Goal: Complete application form

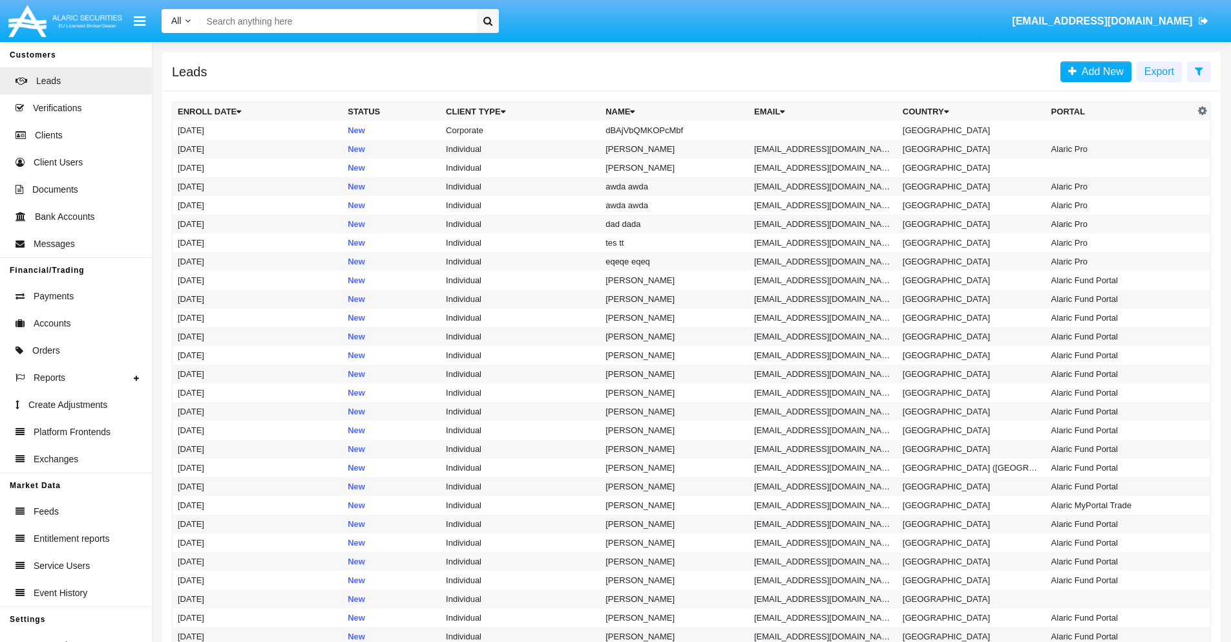
click at [1199, 70] on icon at bounding box center [1199, 71] width 8 height 10
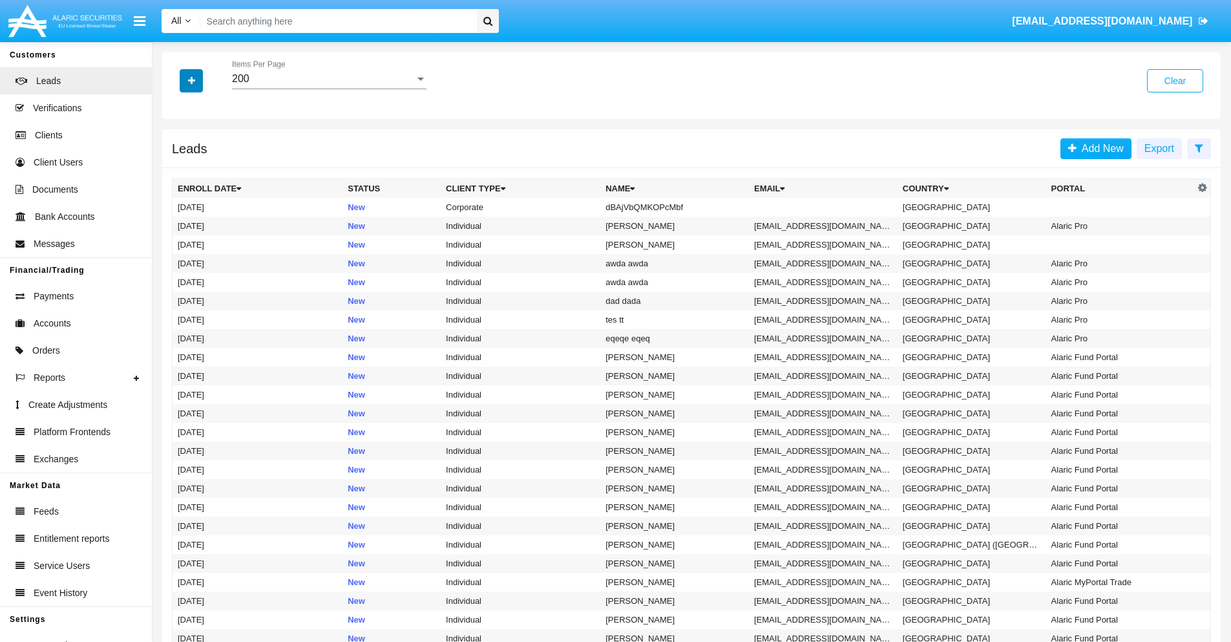
click at [191, 80] on icon "button" at bounding box center [191, 80] width 7 height 9
click at [202, 145] on span "Name" at bounding box center [202, 145] width 28 height 16
click at [178, 150] on input "Name" at bounding box center [177, 150] width 1 height 1
checkbox input "true"
click at [191, 80] on icon "button" at bounding box center [191, 80] width 7 height 9
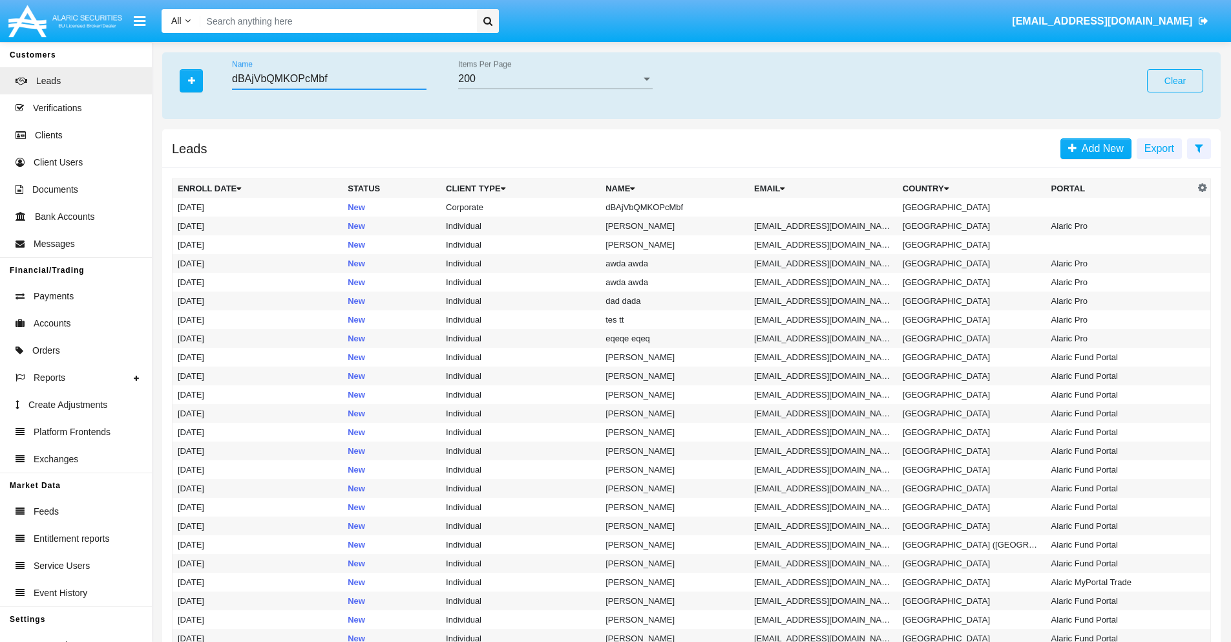
type input "dBAjVbQMKOPcMbf"
click at [681, 207] on td "dBAjVbQMKOPcMbf" at bounding box center [674, 207] width 149 height 19
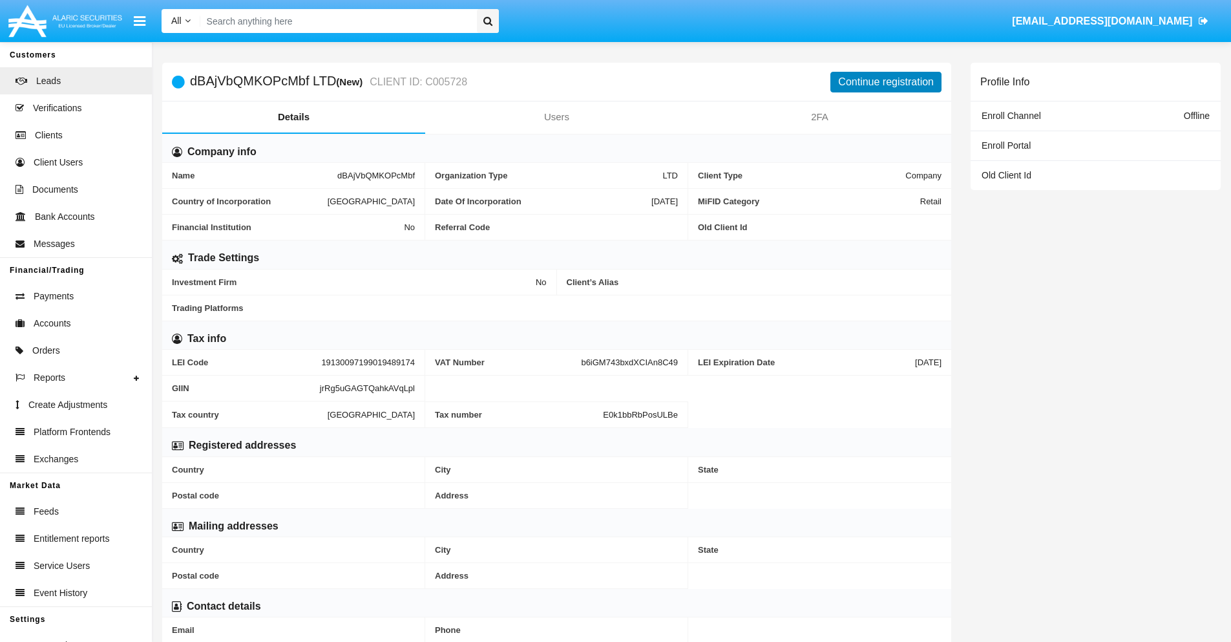
click at [886, 81] on button "Continue registration" at bounding box center [885, 82] width 111 height 21
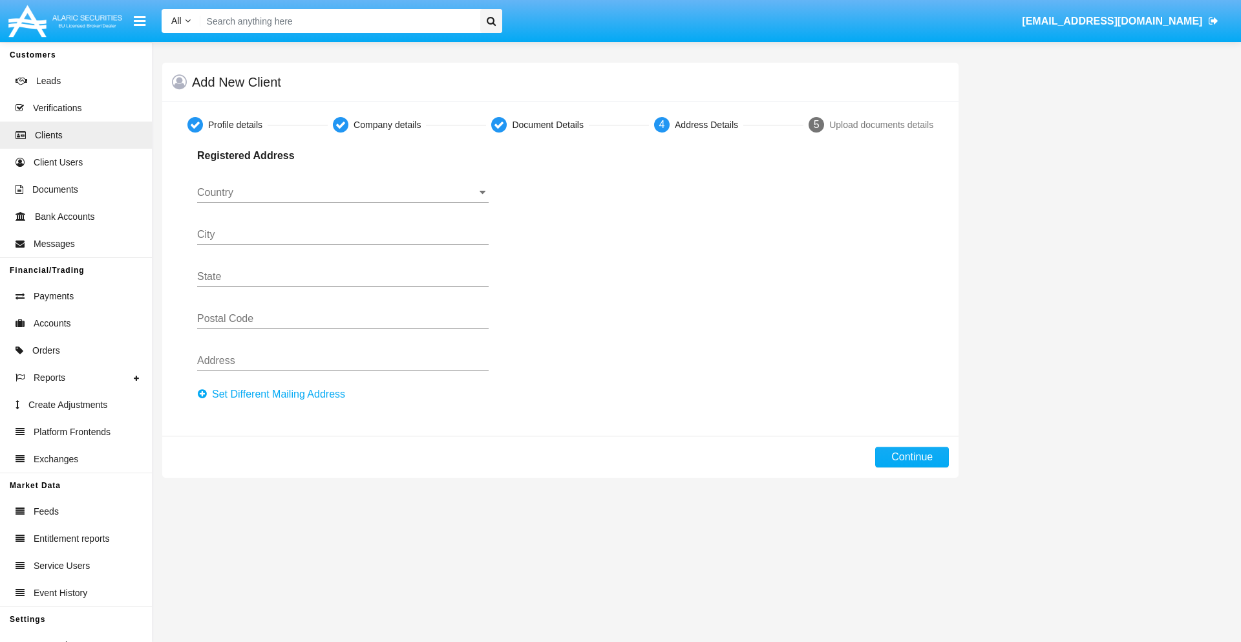
click at [275, 394] on button "Set Different Mailing Address" at bounding box center [275, 394] width 156 height 21
click at [343, 193] on input "Country" at bounding box center [342, 193] width 291 height 12
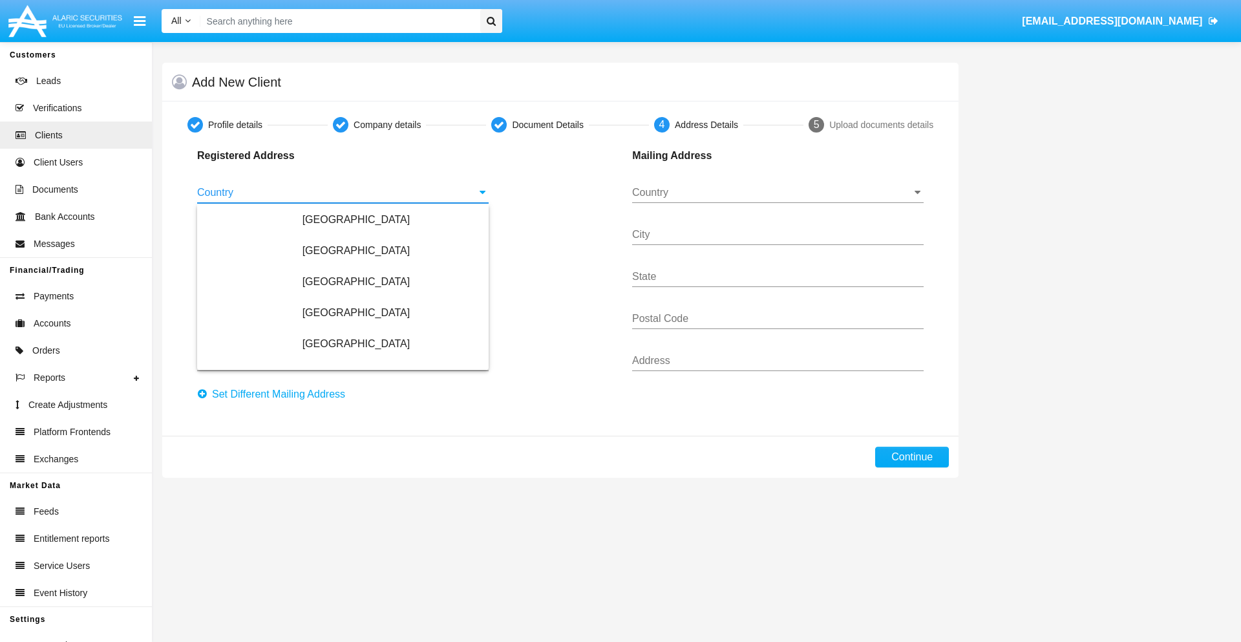
scroll to position [765, 0]
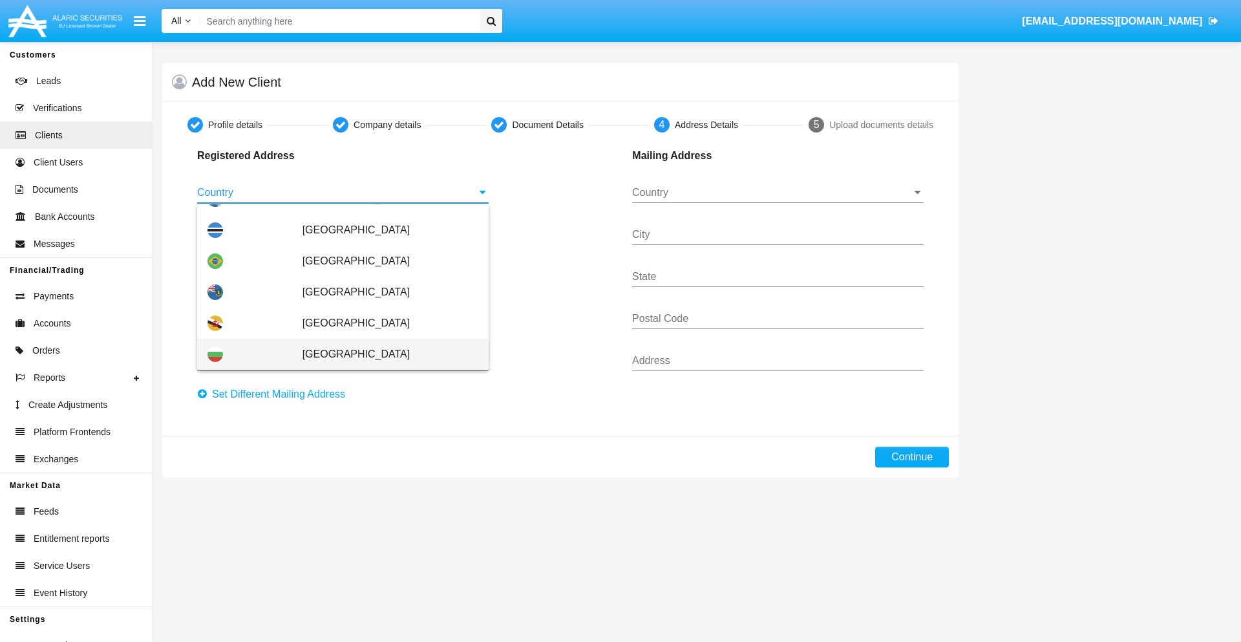
click at [383, 354] on span "[GEOGRAPHIC_DATA]" at bounding box center [390, 354] width 176 height 31
type input "[GEOGRAPHIC_DATA]"
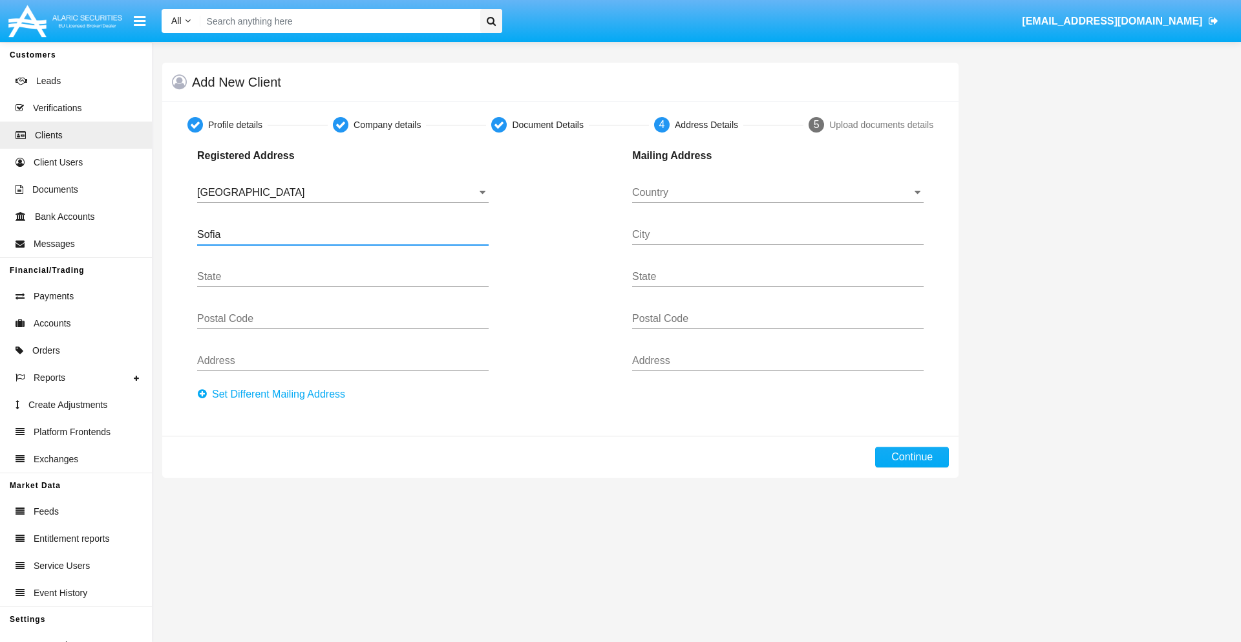
type input "Sofia"
type input "1000"
type input "Vasil Levski"
click at [777, 193] on input "Country" at bounding box center [777, 193] width 291 height 12
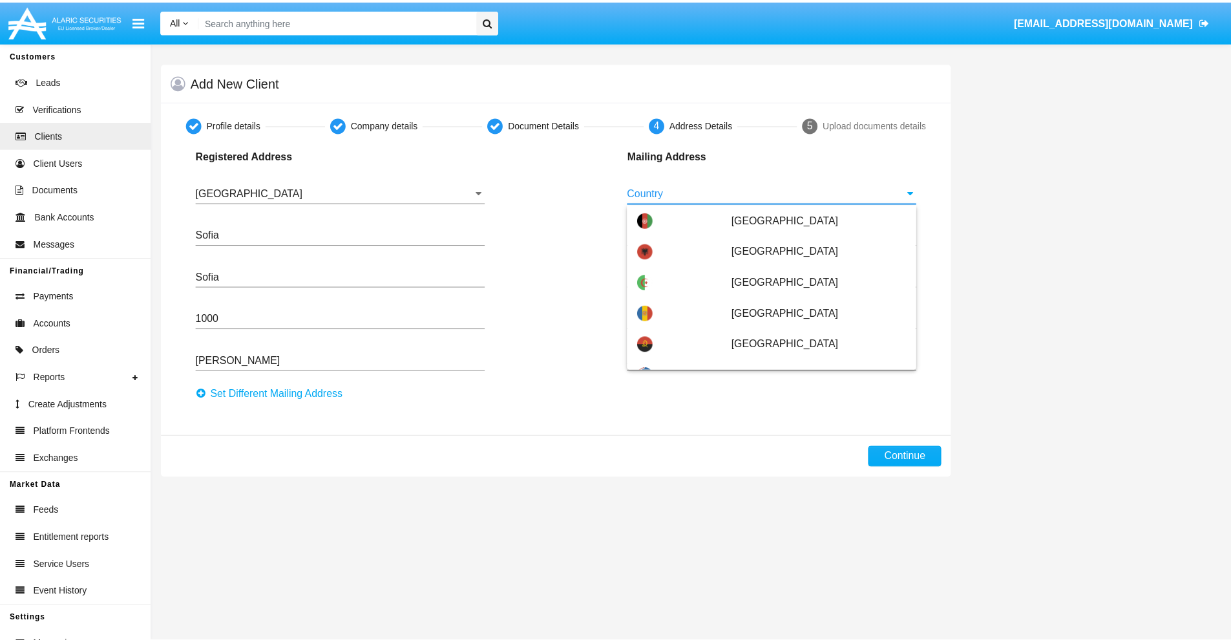
scroll to position [83, 0]
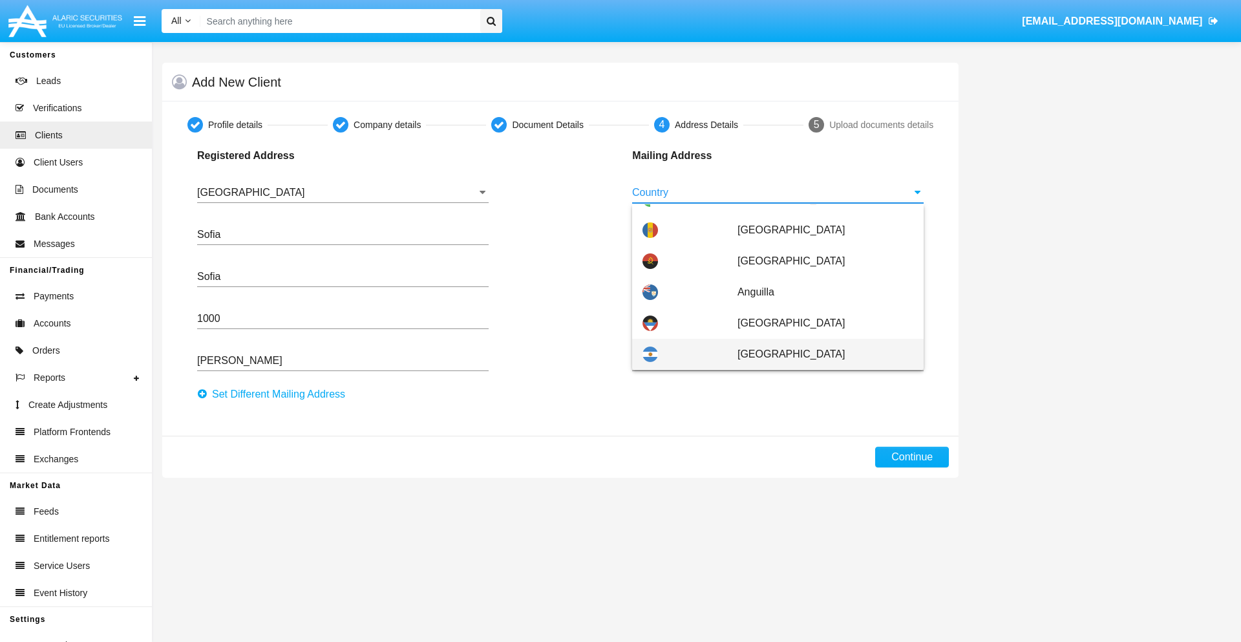
click at [818, 354] on span "Argentina" at bounding box center [825, 354] width 176 height 31
type input "Argentina"
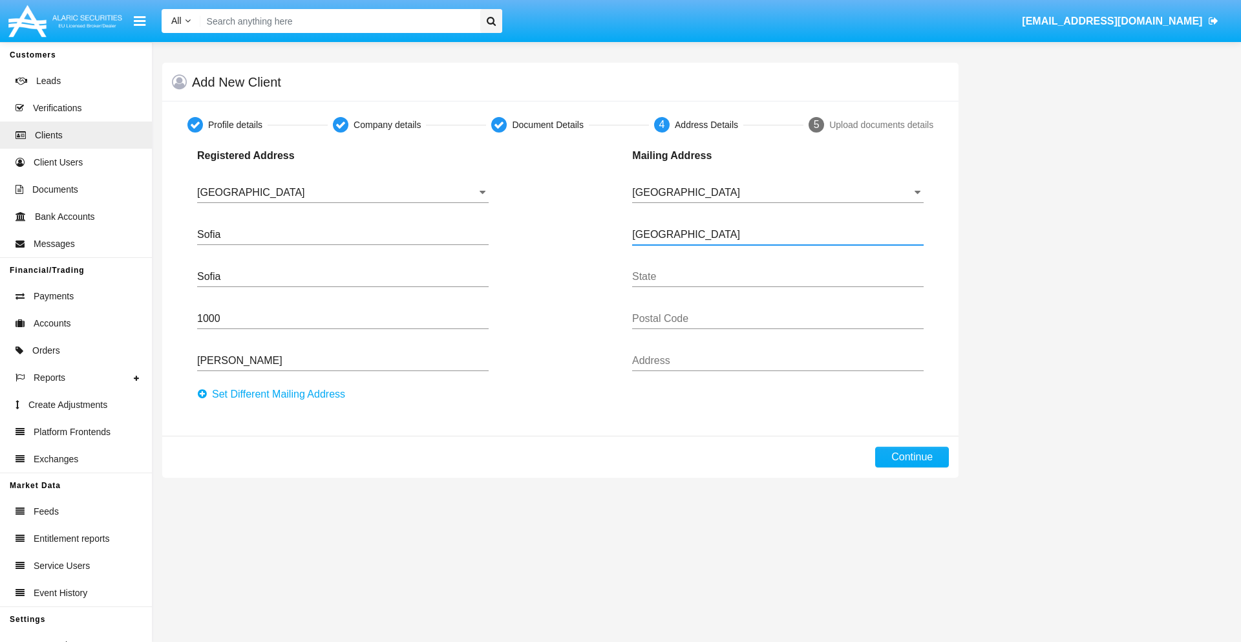
type input "Buenos Aires"
type input "7777"
type input "Test Mail Address"
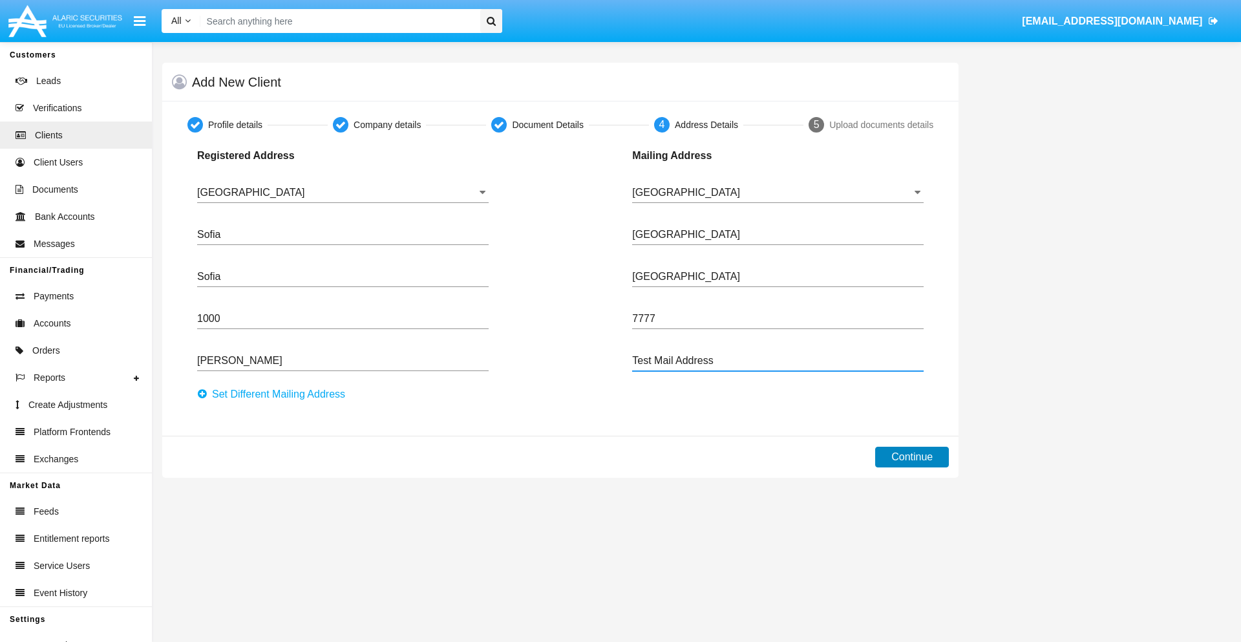
click at [912, 457] on button "Continue" at bounding box center [912, 457] width 74 height 21
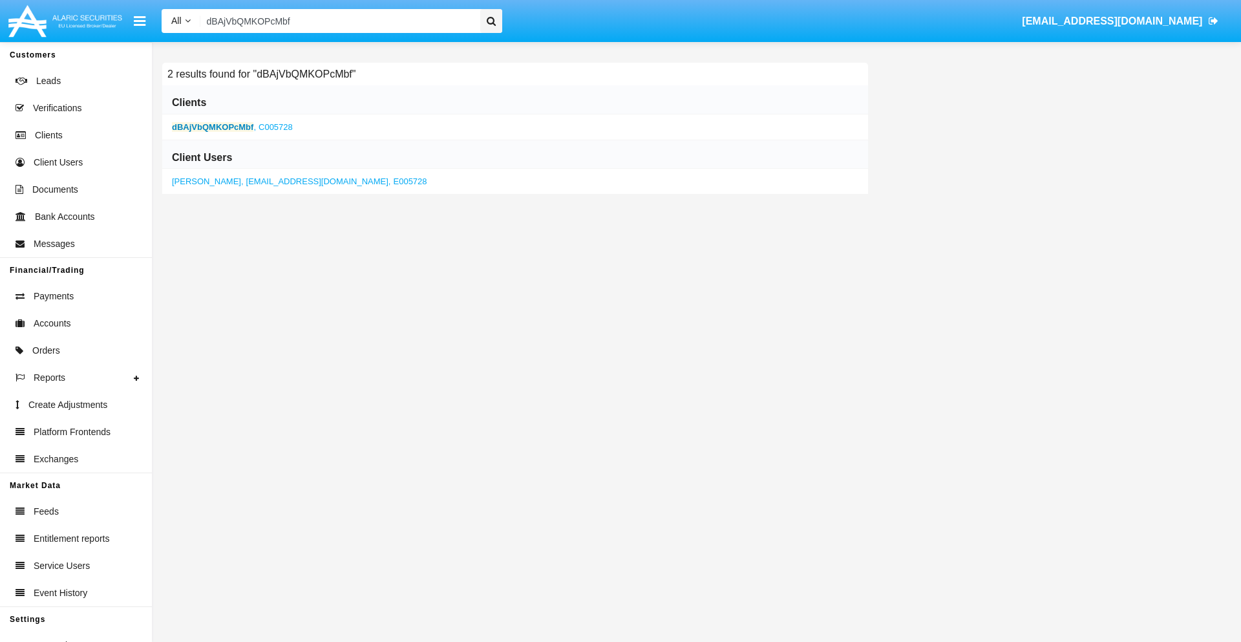
type input "dBAjVbQMKOPcMbf"
click at [213, 127] on b "dBAjVbQMKOPcMbf" at bounding box center [212, 127] width 81 height 10
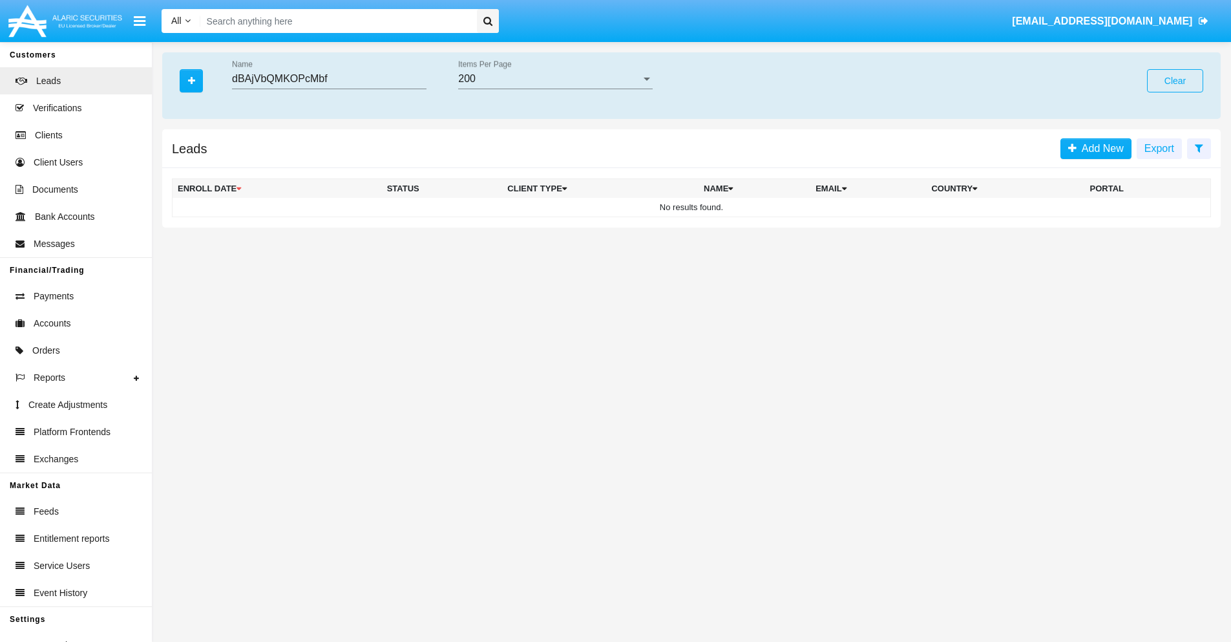
click at [1175, 81] on button "Clear" at bounding box center [1175, 80] width 56 height 23
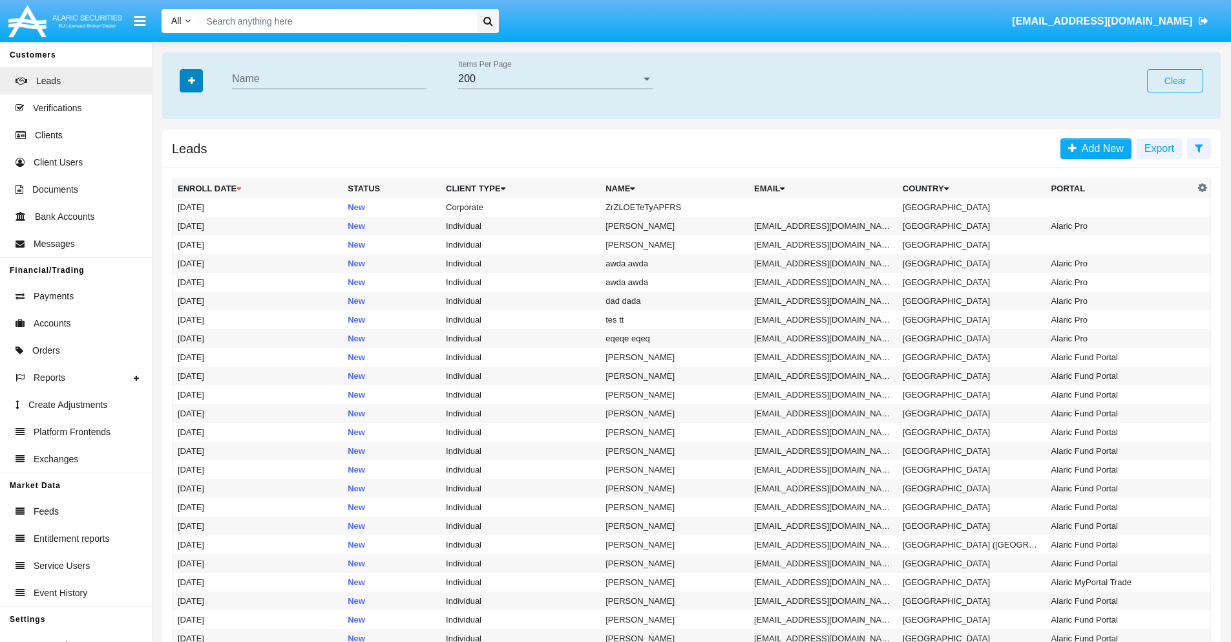
click at [191, 80] on icon "button" at bounding box center [191, 80] width 7 height 9
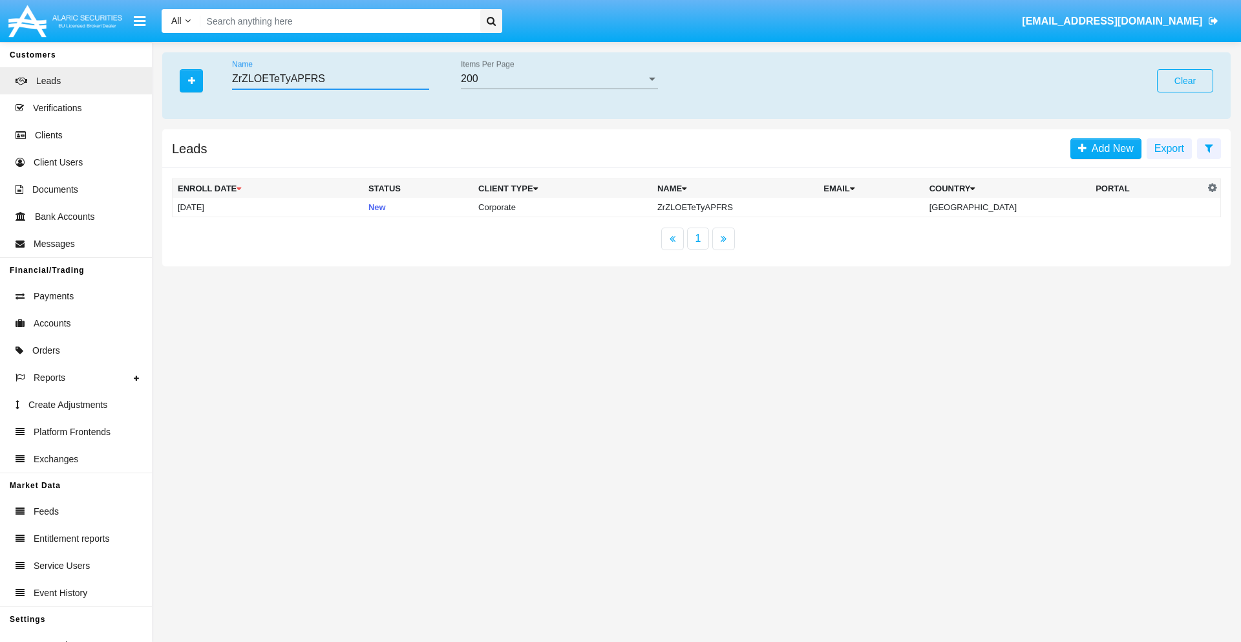
type input "ZrZLOETeTyAPFRS"
click at [746, 207] on td "ZrZLOETeTyAPFRS" at bounding box center [735, 207] width 166 height 19
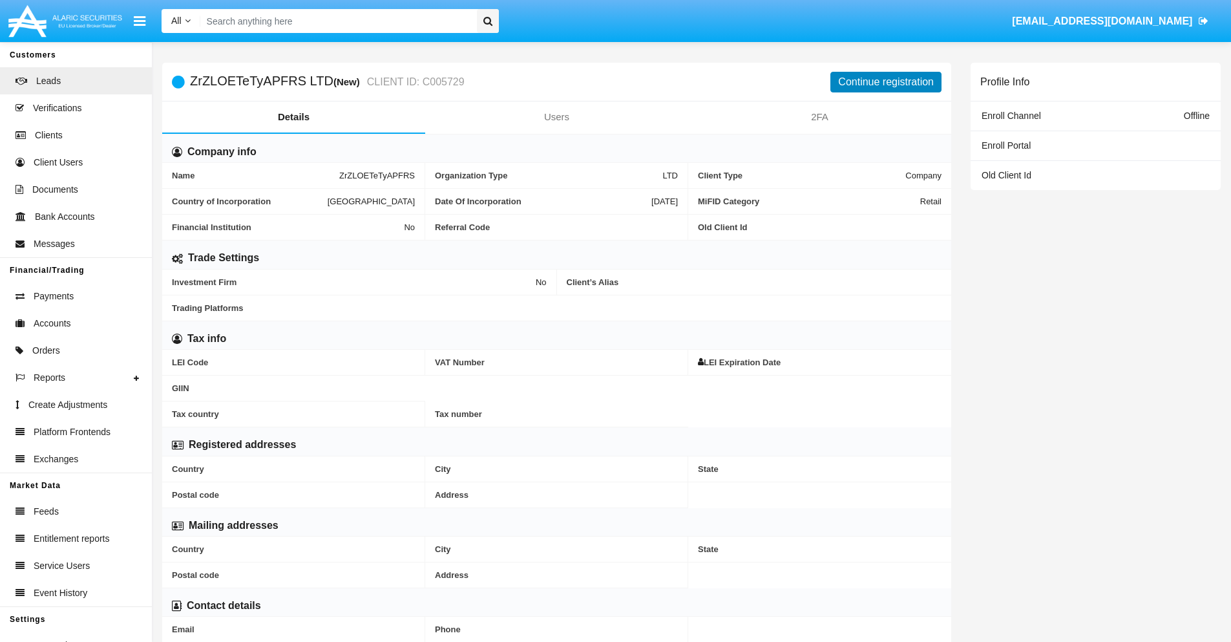
click at [886, 81] on button "Continue registration" at bounding box center [885, 82] width 111 height 21
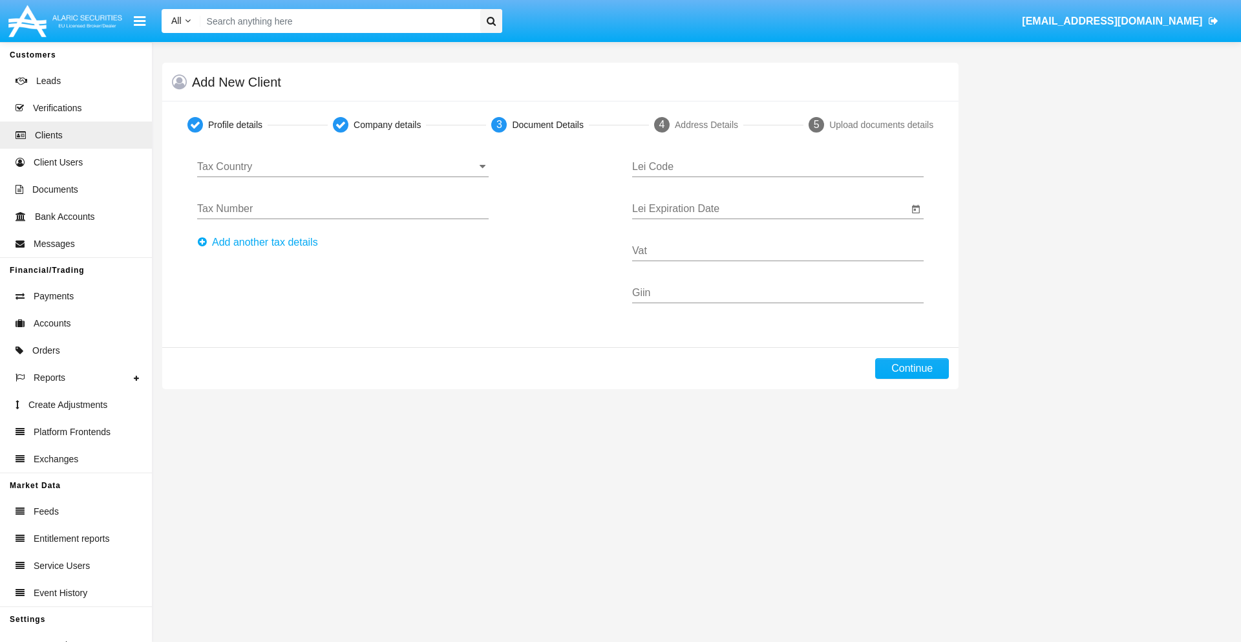
click at [343, 167] on input "Tax Country" at bounding box center [342, 167] width 291 height 12
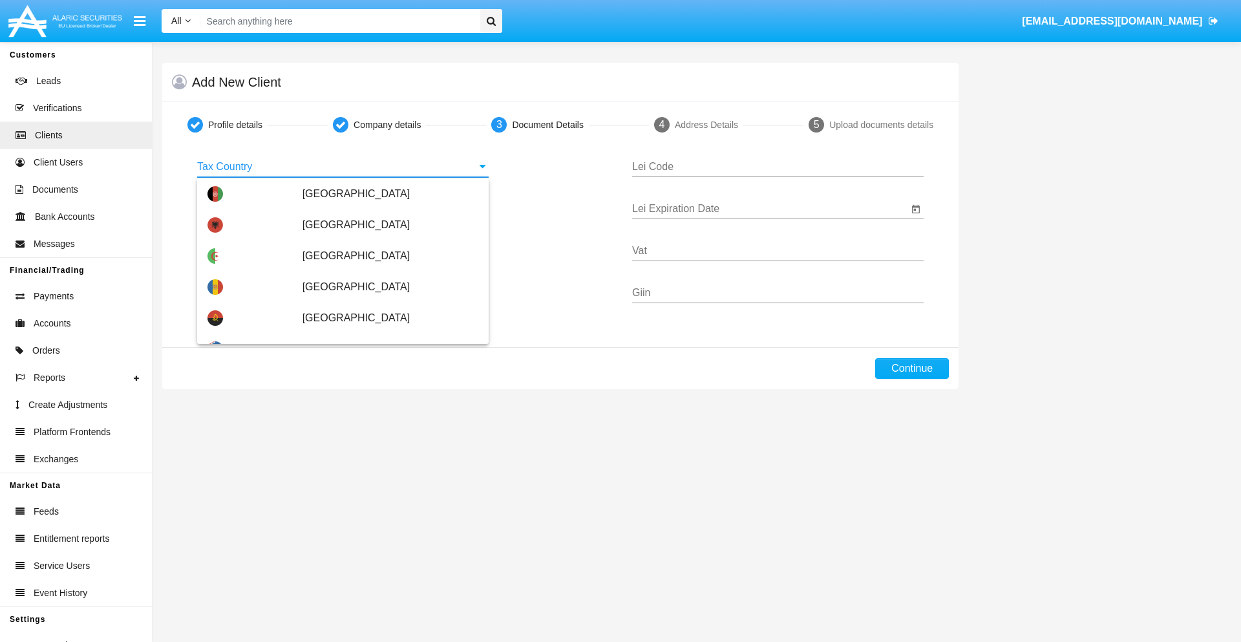
scroll to position [765, 0]
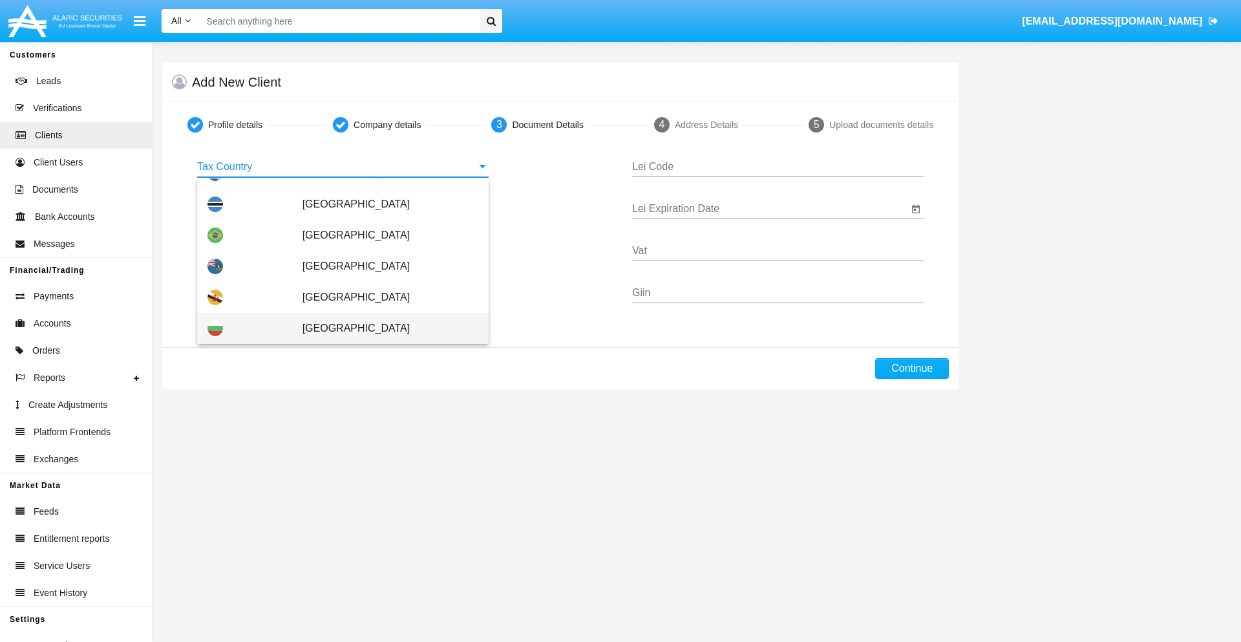
click at [383, 328] on span "[GEOGRAPHIC_DATA]" at bounding box center [390, 328] width 176 height 31
type input "[GEOGRAPHIC_DATA]"
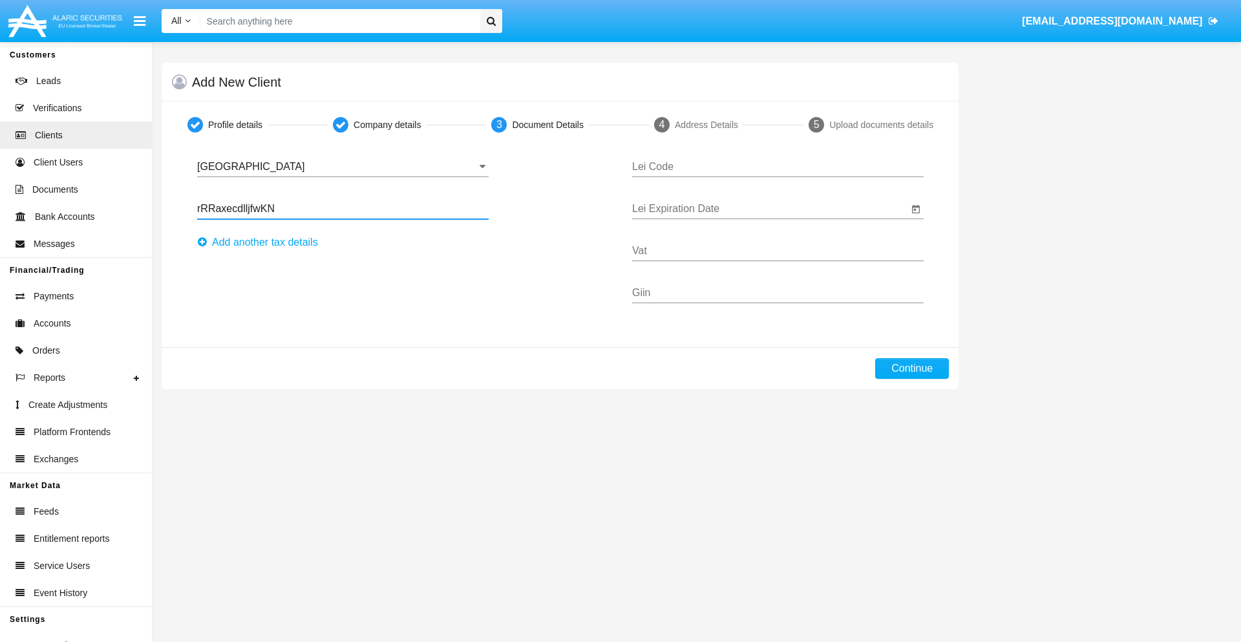
type input "rRRaxecdlljfwKN"
click at [261, 242] on button "Аdd another tax details" at bounding box center [261, 242] width 129 height 21
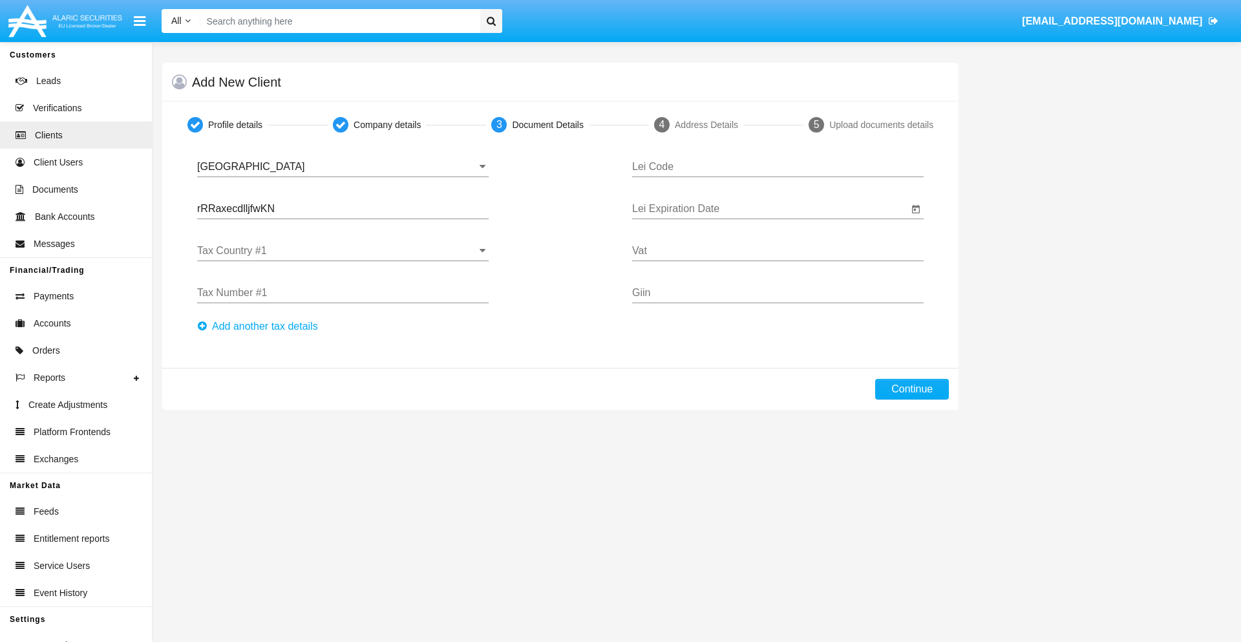
click at [343, 251] on input "Tax Country #1" at bounding box center [342, 251] width 291 height 12
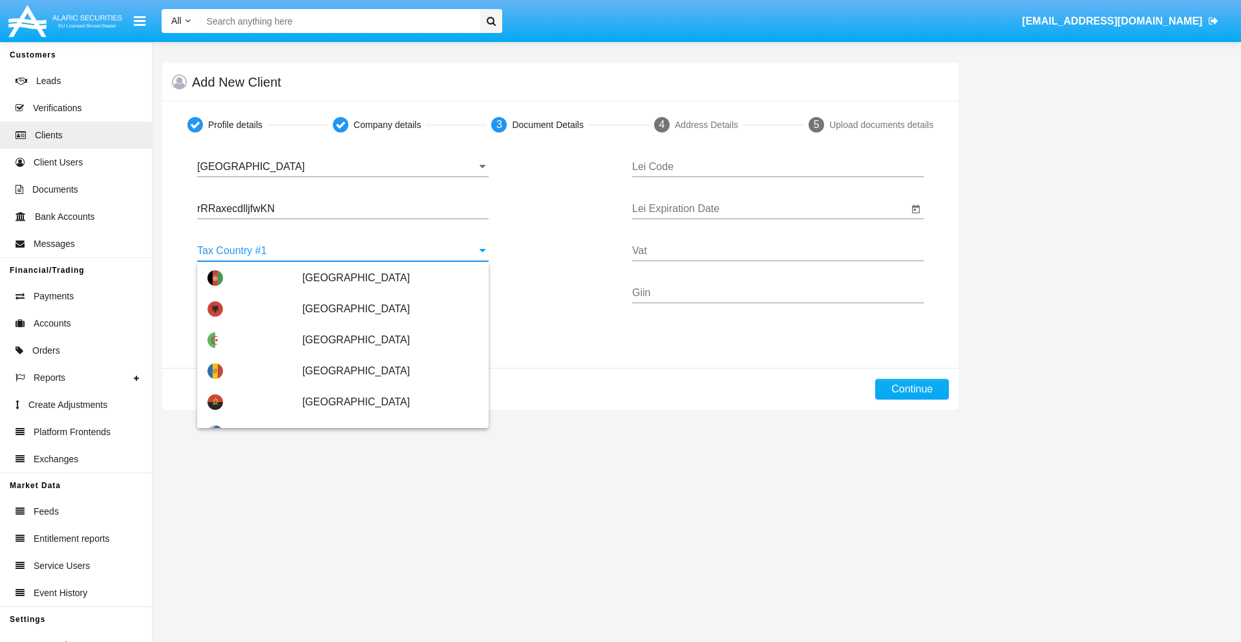
scroll to position [2875, 0]
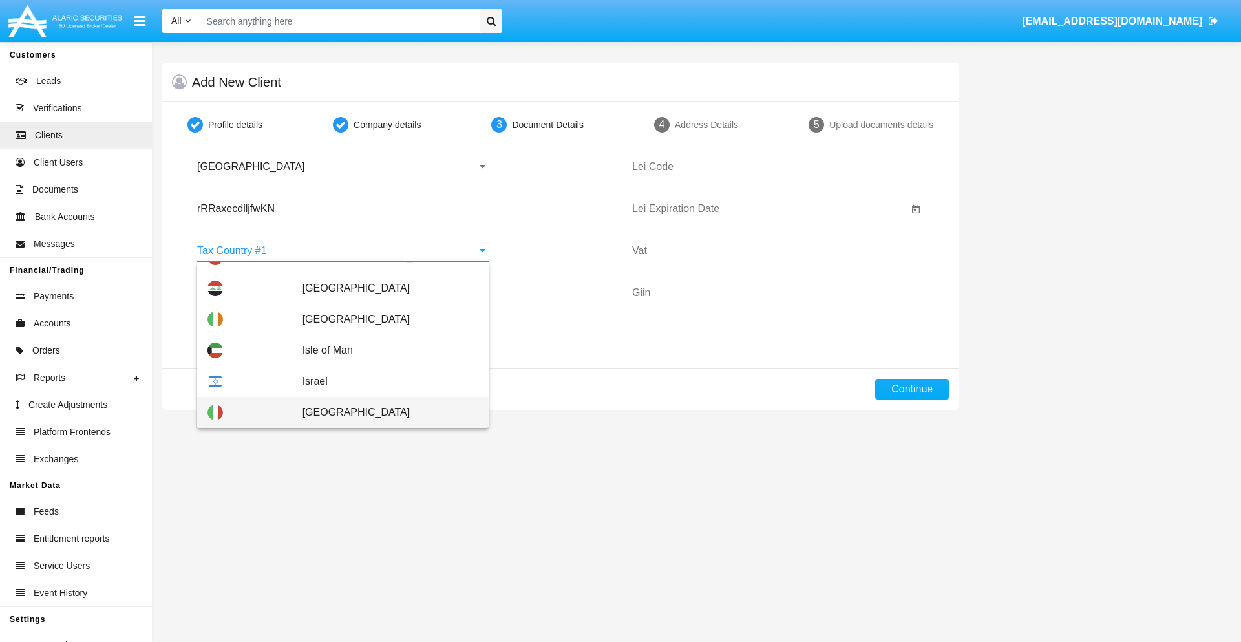
click at [383, 412] on span "Italy" at bounding box center [390, 412] width 176 height 31
type input "Italy"
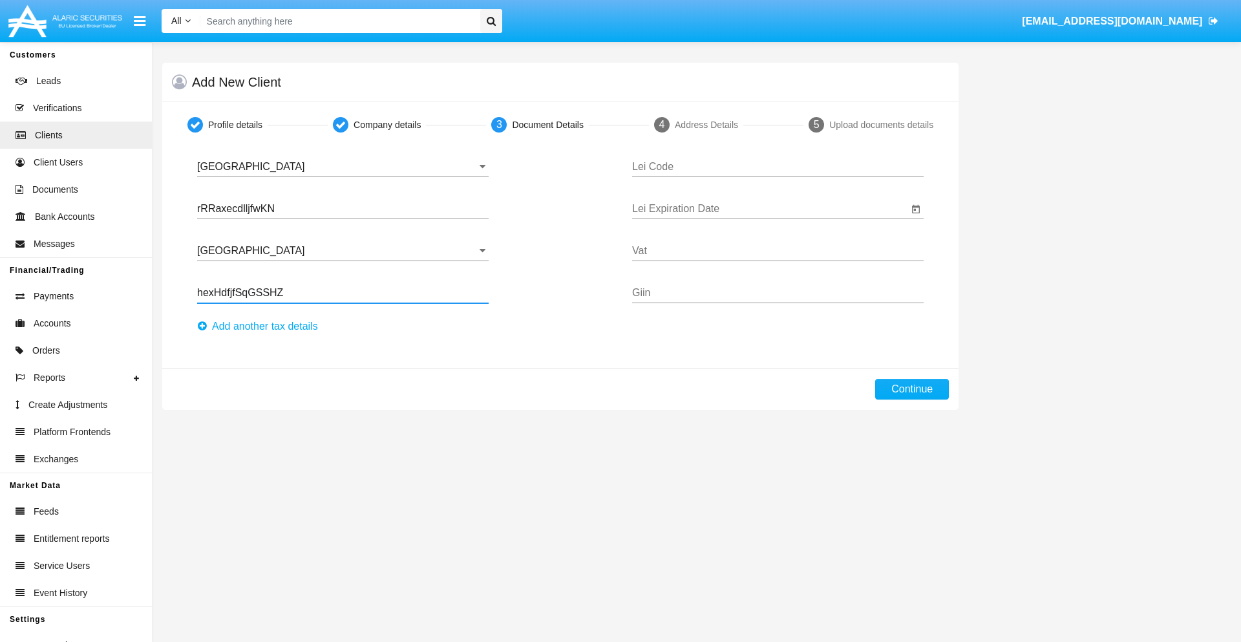
type input "hexHdfjfSqGSSHZ"
click at [261, 326] on button "Аdd another tax details" at bounding box center [261, 326] width 129 height 21
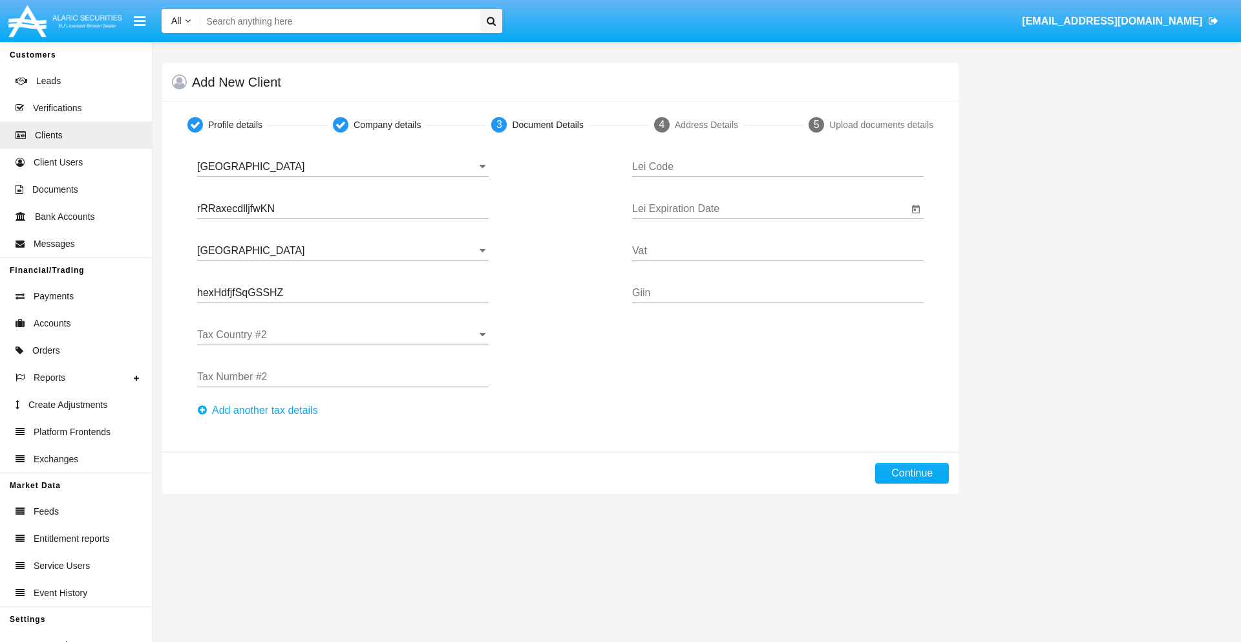
click at [343, 335] on input "Tax Country #2" at bounding box center [342, 335] width 291 height 12
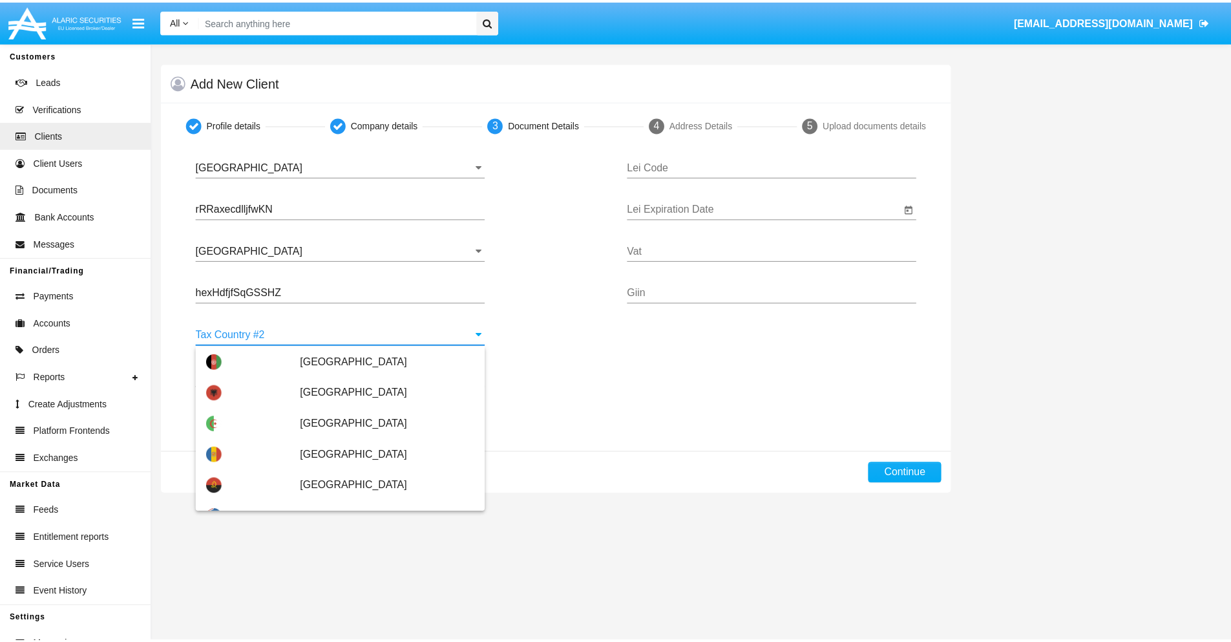
scroll to position [5760, 0]
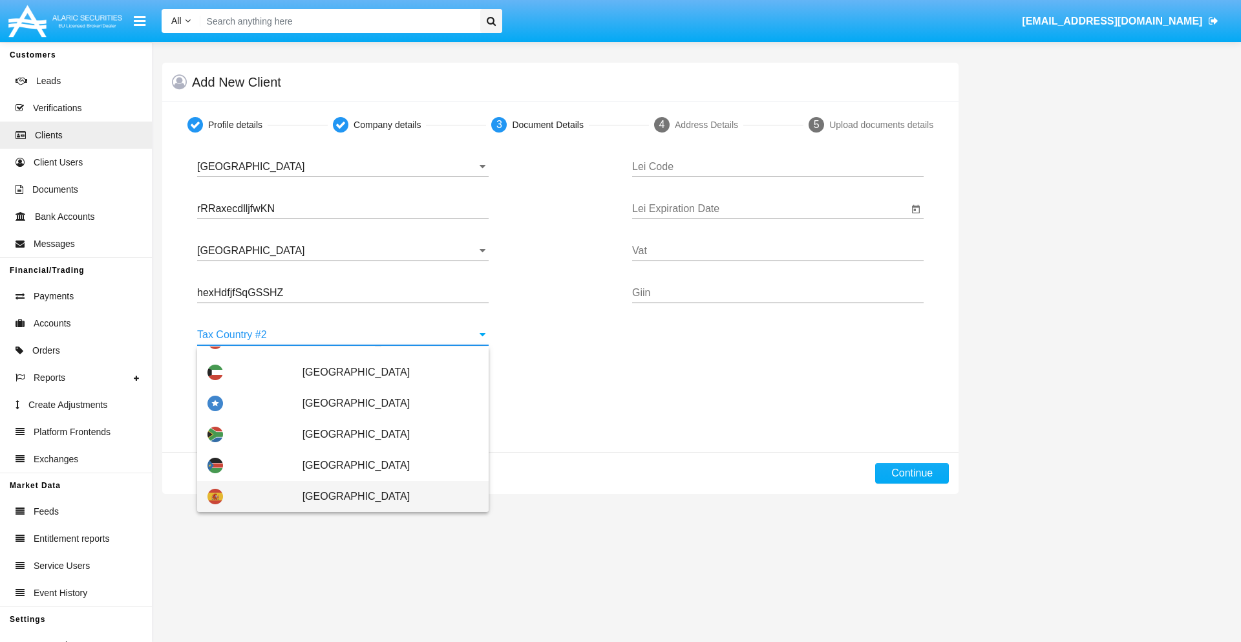
click at [383, 496] on span "Spain" at bounding box center [390, 496] width 176 height 31
type input "Spain"
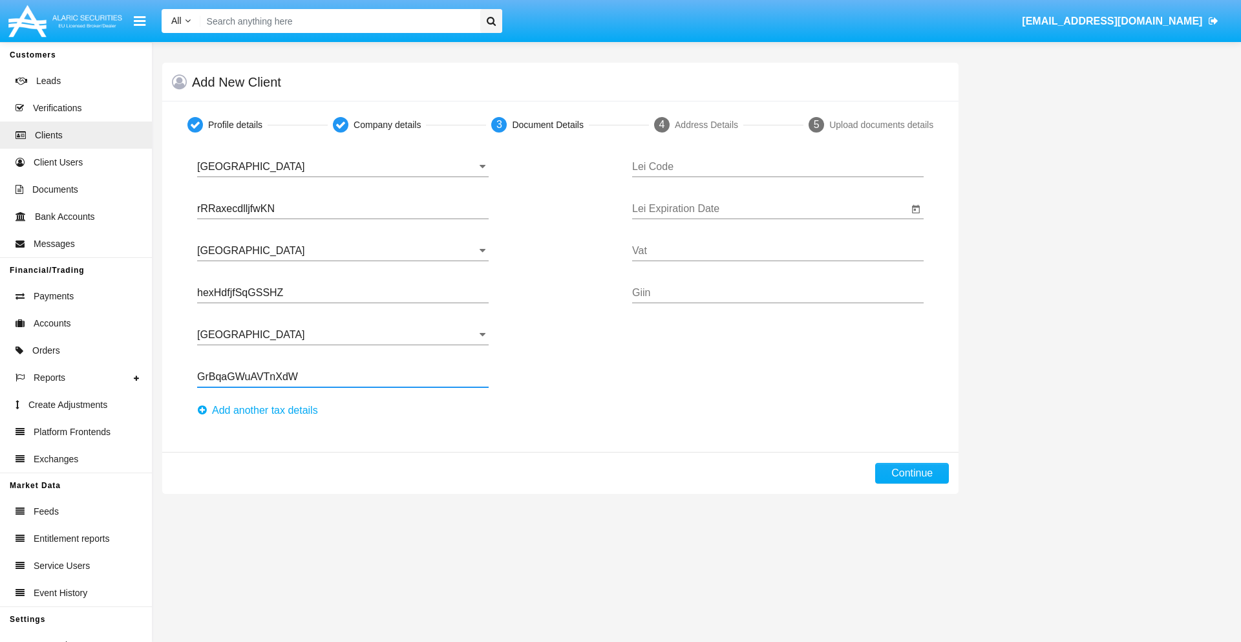
type input "GrBqaGWuAVTnXdW"
type input "RKGNZNQVBLRGEGFKWMAU"
click at [770, 209] on input "Lei Expiration Date" at bounding box center [770, 209] width 276 height 12
click at [671, 246] on span "SEP 2025" at bounding box center [660, 247] width 28 height 10
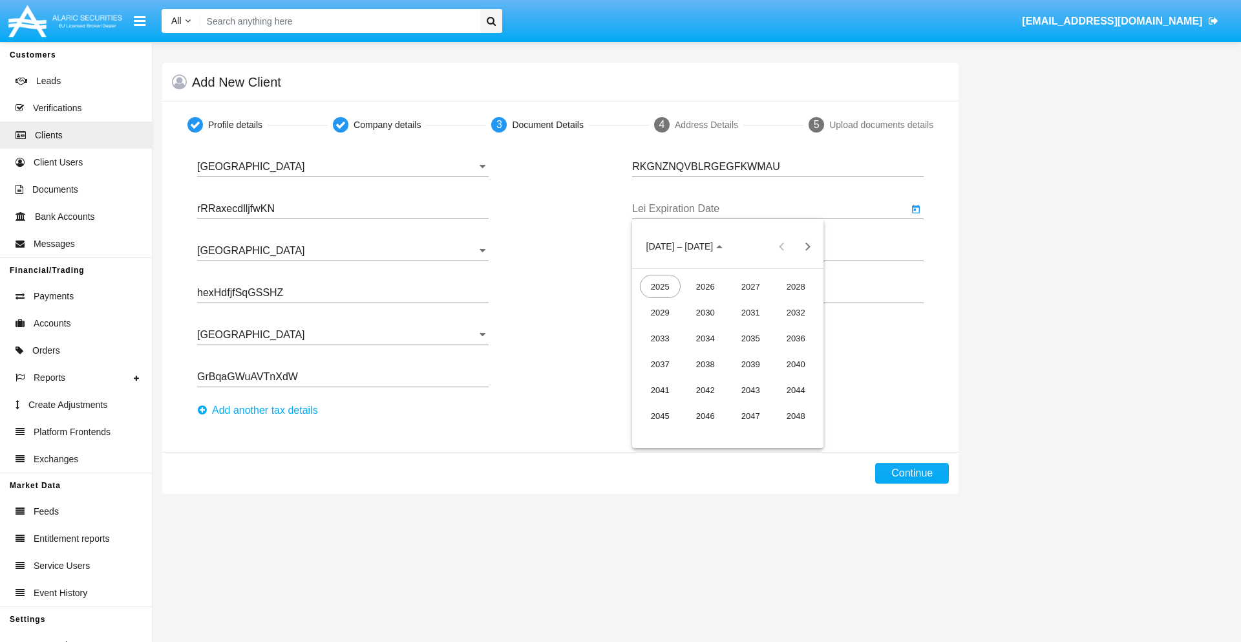
click at [796, 364] on div "2040" at bounding box center [796, 363] width 41 height 23
click at [705, 338] on div "JUN" at bounding box center [705, 337] width 41 height 23
click at [779, 354] on div "15" at bounding box center [779, 354] width 23 height 23
type input "06/15/40"
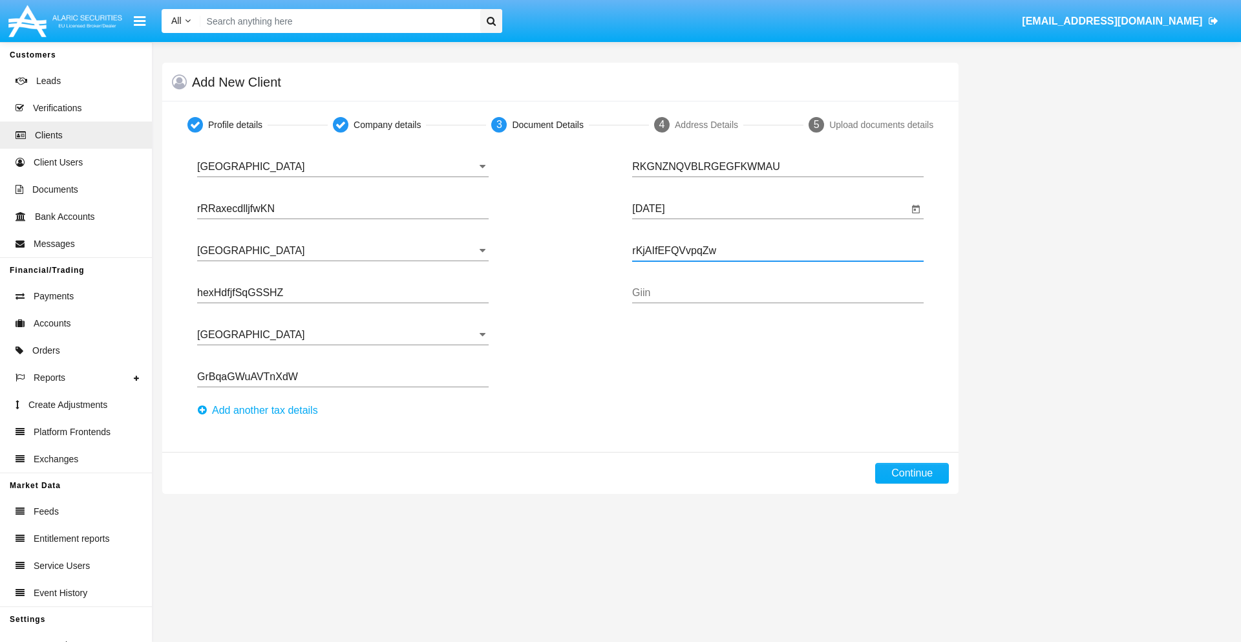
type input "rKjAIfEFQVvpqZw"
type input "XobwqTfNIRvPUlN"
click at [912, 473] on button "Continue" at bounding box center [912, 473] width 74 height 21
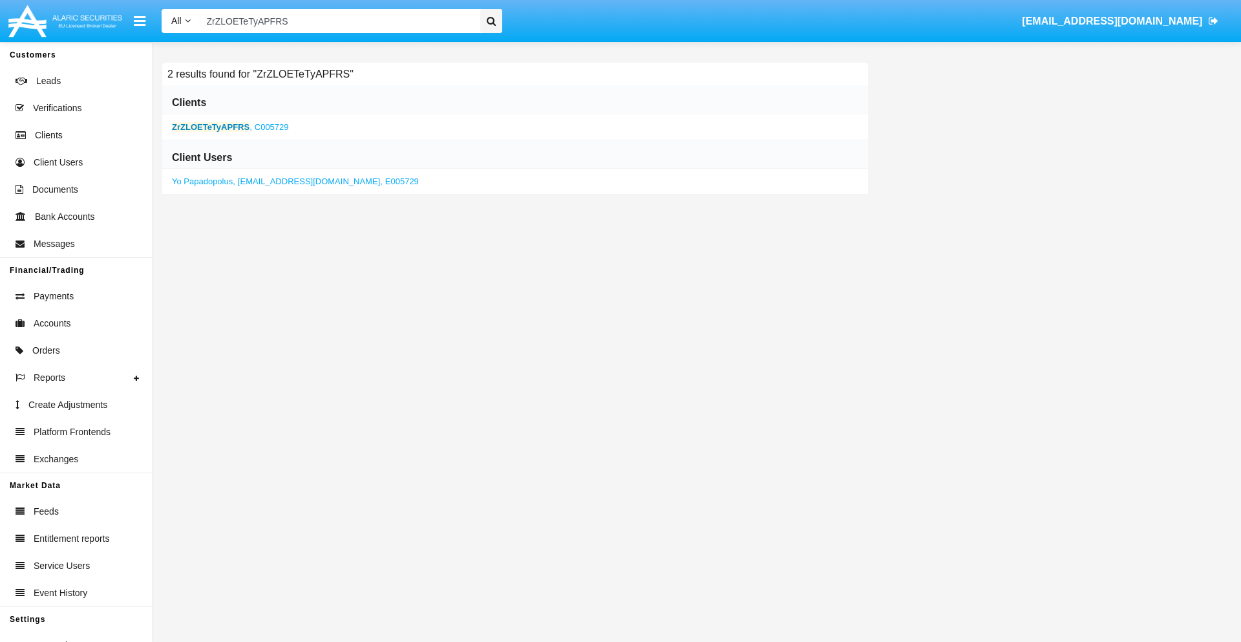
type input "ZrZLOETeTyAPFRS"
click at [211, 127] on b "ZrZLOETeTyAPFRS" at bounding box center [211, 127] width 78 height 10
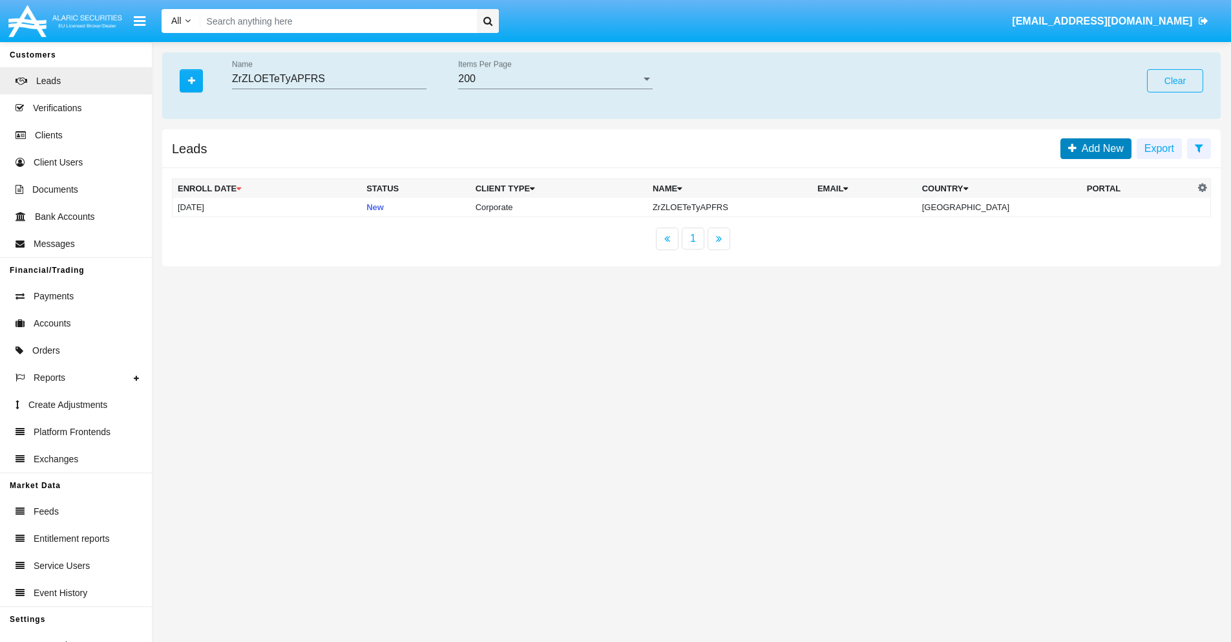
click at [1100, 148] on span "Add New" at bounding box center [1100, 148] width 47 height 11
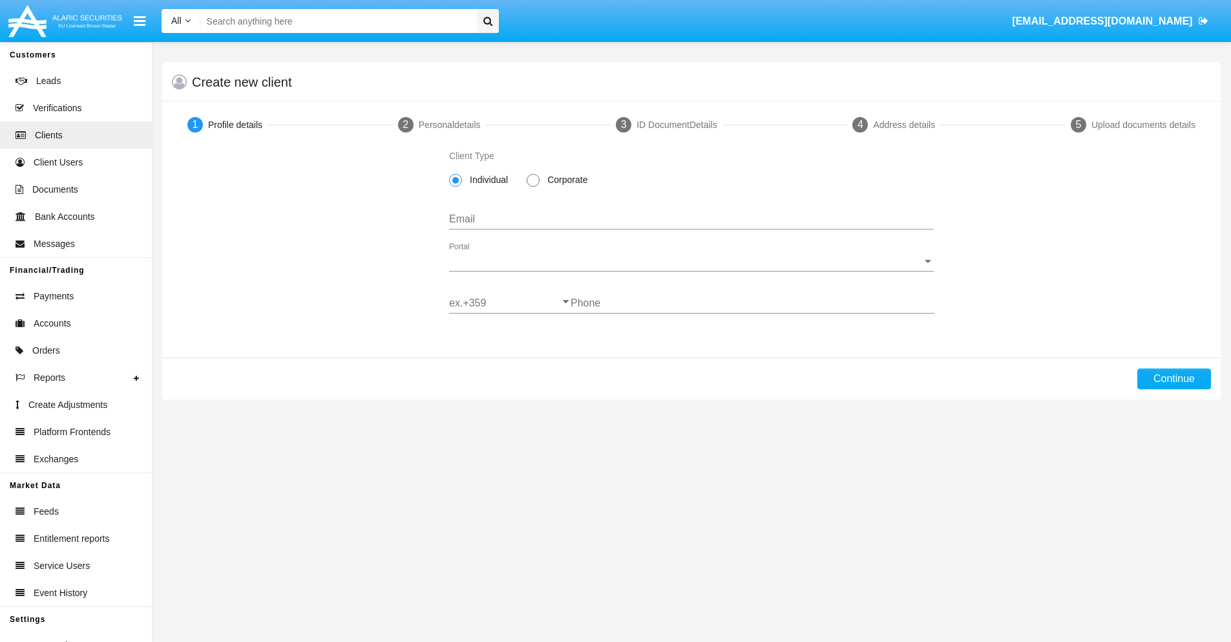
click at [565, 180] on span "Corporate" at bounding box center [565, 180] width 51 height 14
click at [533, 187] on input "Corporate" at bounding box center [533, 187] width 1 height 1
radio input "true"
